Goal: Information Seeking & Learning: Check status

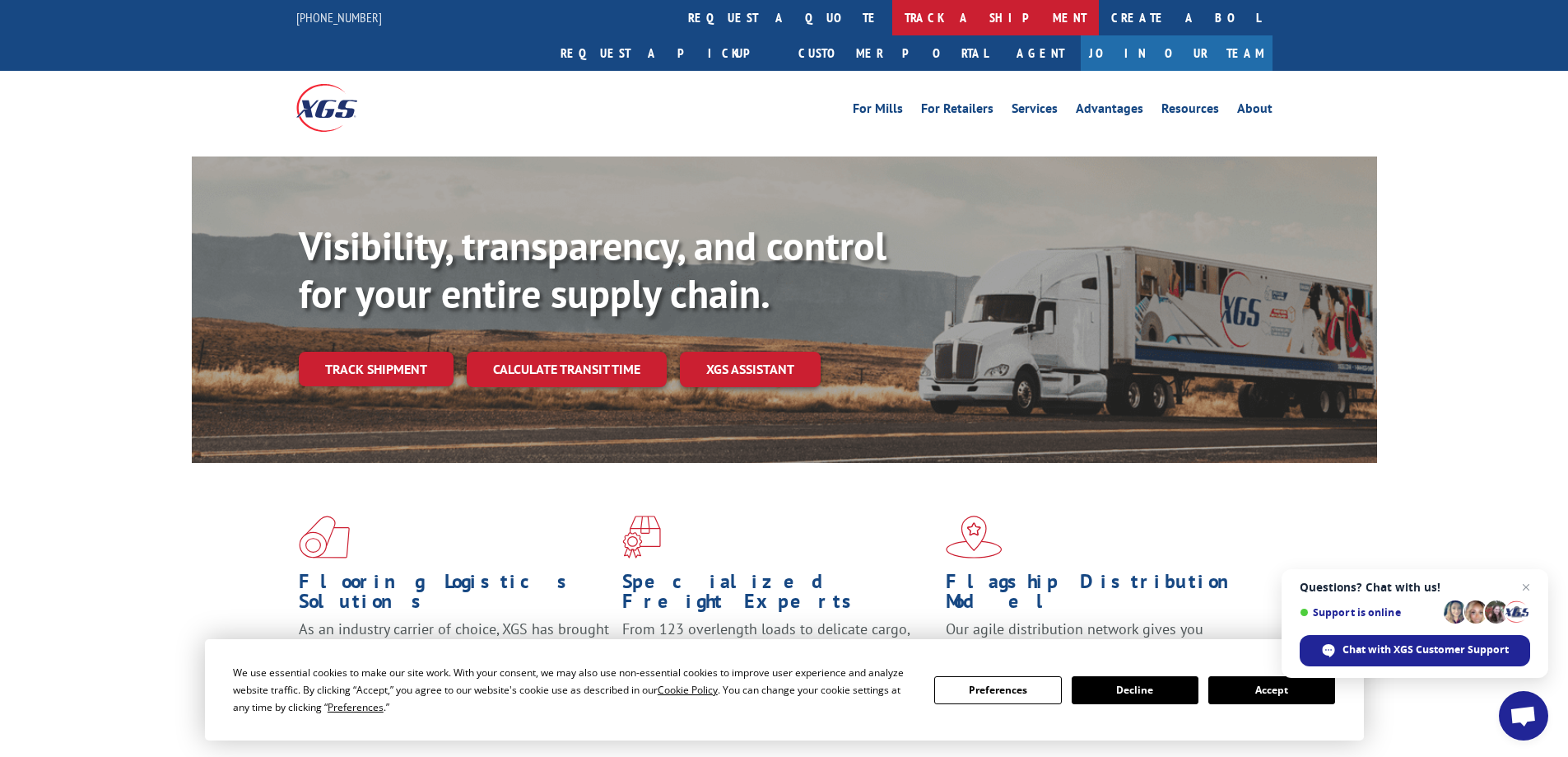
click at [893, 16] on link "track a shipment" at bounding box center [996, 18] width 207 height 36
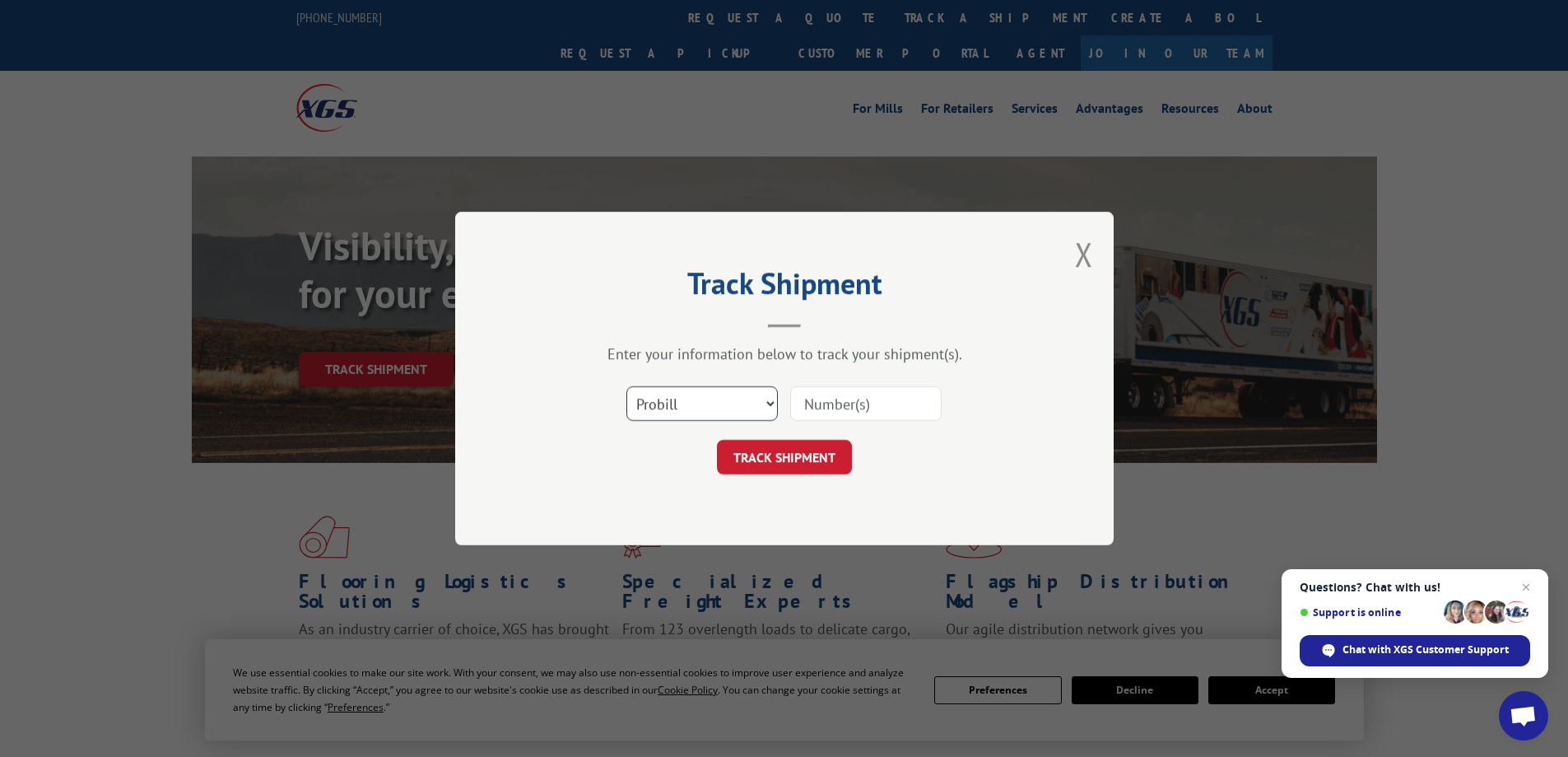
click at [739, 403] on select "Select category... Probill BOL PO" at bounding box center [702, 403] width 152 height 35
select select "bol"
click at [627, 386] on select "Select category... Probill BOL PO" at bounding box center [702, 403] width 152 height 35
click at [808, 415] on input at bounding box center [866, 403] width 152 height 35
paste input "448023"
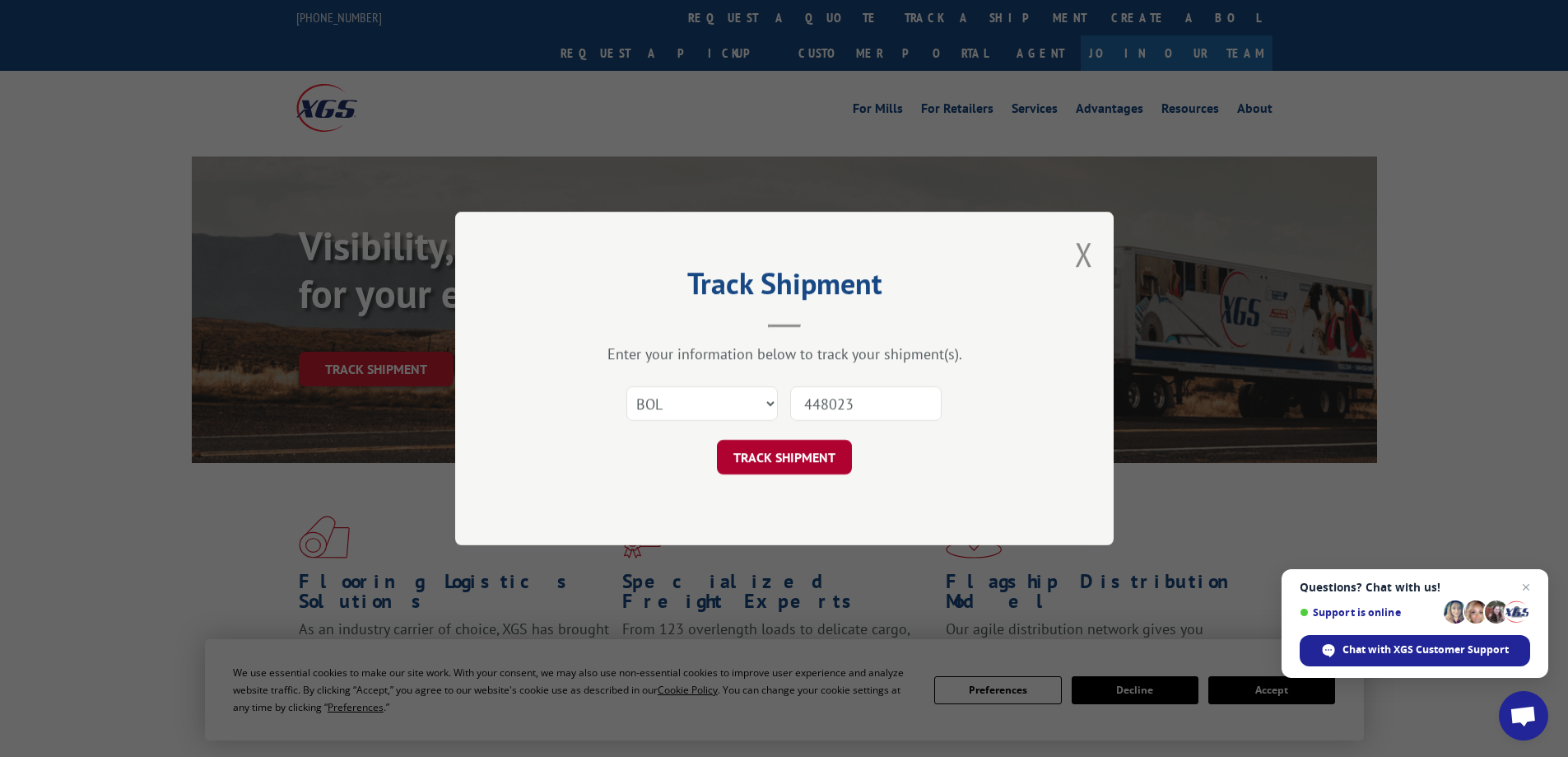
type input "448023"
click at [825, 454] on button "TRACK SHIPMENT" at bounding box center [784, 457] width 135 height 35
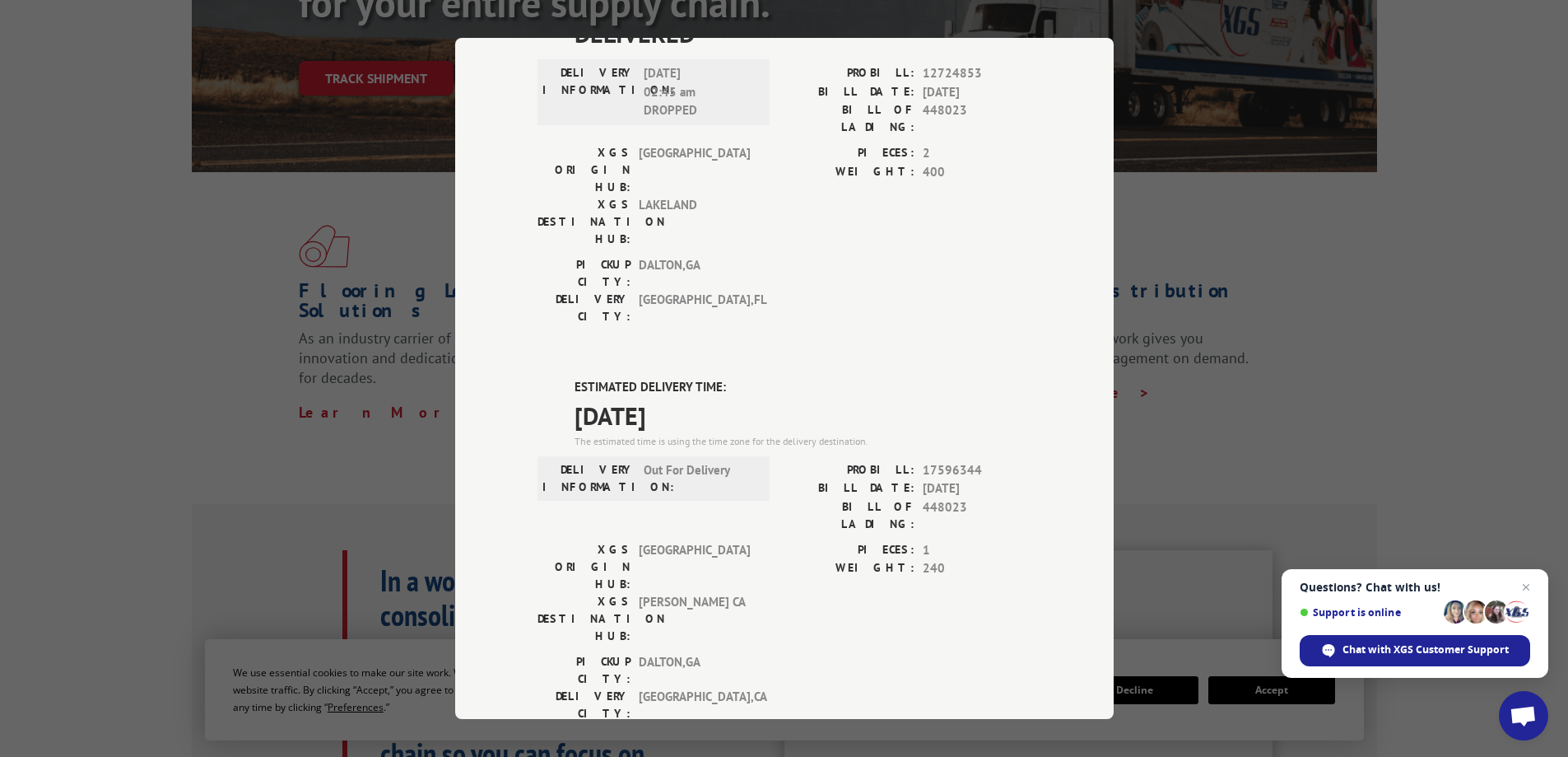
scroll to position [330, 0]
